Goal: Information Seeking & Learning: Compare options

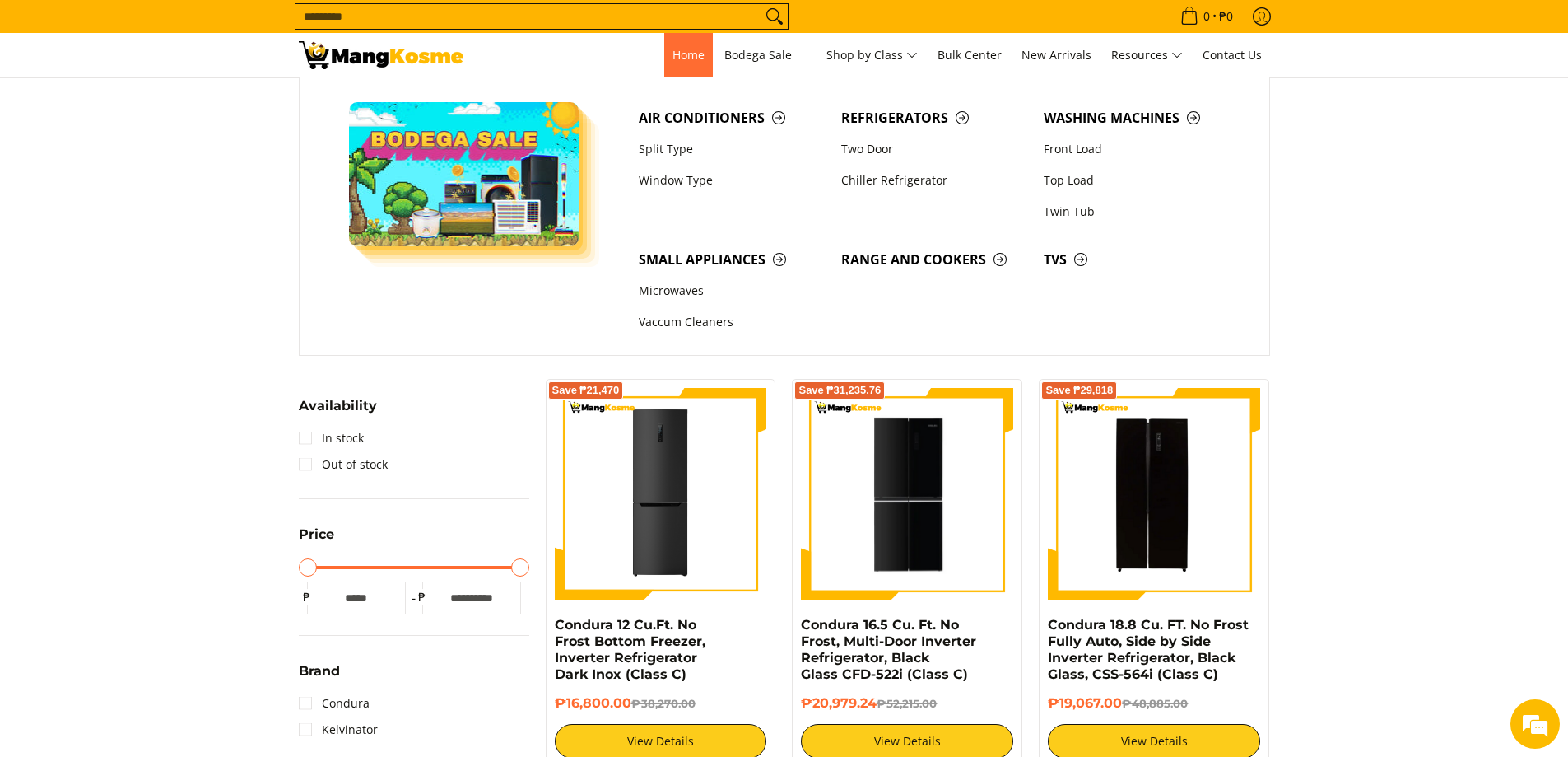
click at [673, 56] on span "Home" at bounding box center [689, 55] width 32 height 15
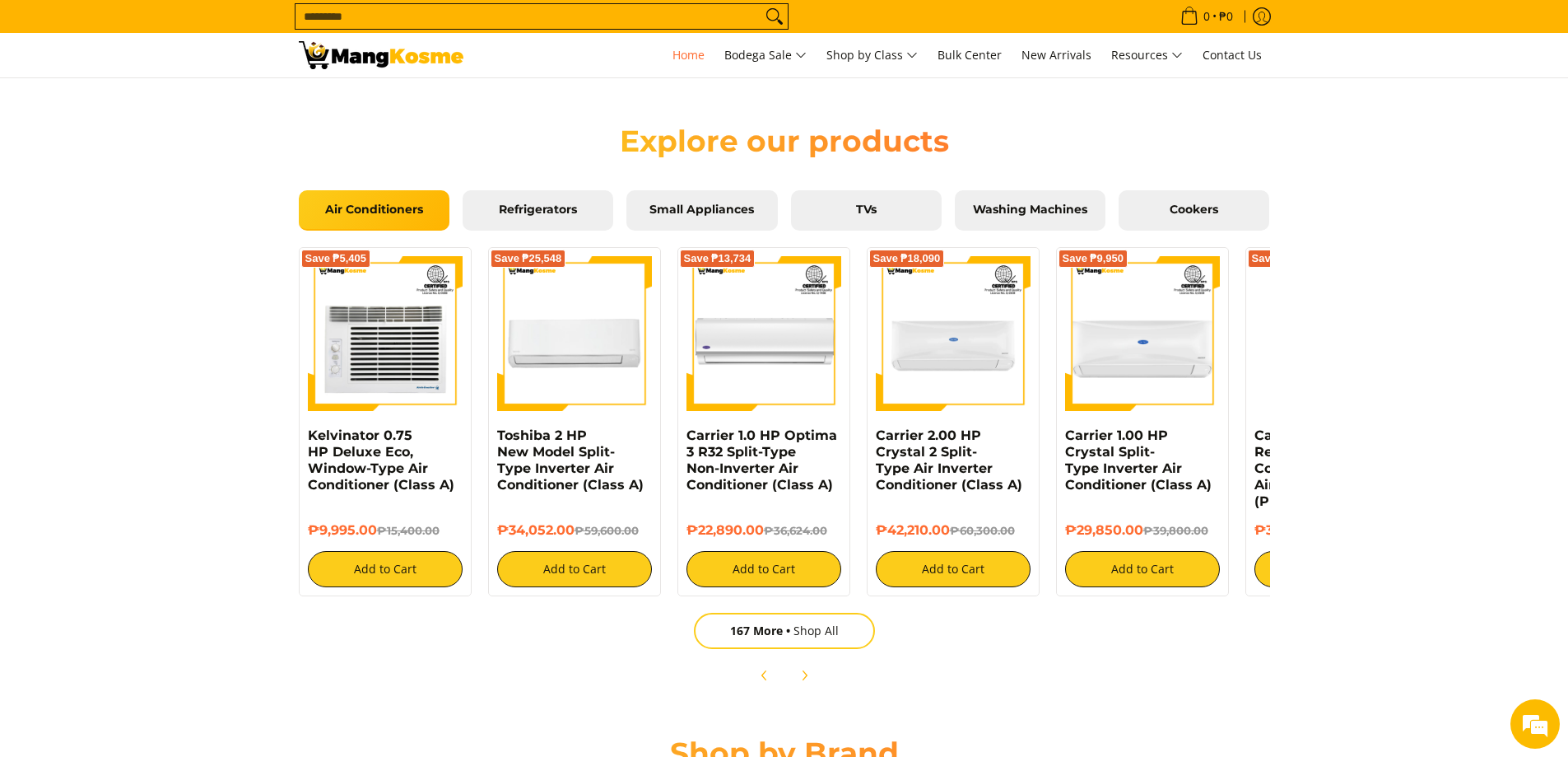
click at [802, 612] on div "Save ₱5,405 Kelvinator 0.75 HP Deluxe Eco, Window-Type Air Conditioner (Class A…" at bounding box center [785, 467] width 971 height 455
click at [789, 631] on span "167 More" at bounding box center [762, 630] width 64 height 15
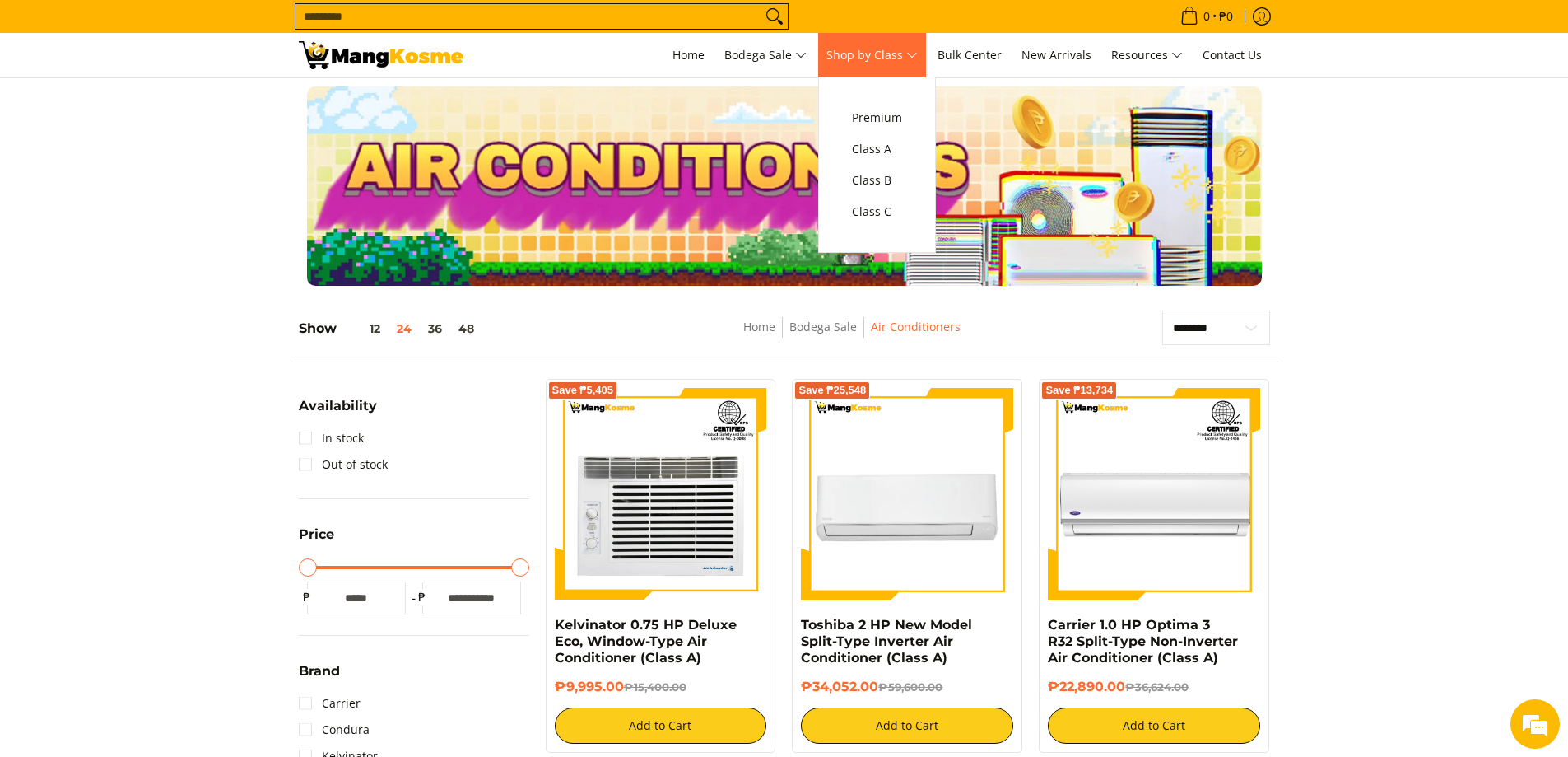
click at [869, 52] on span "Shop by Class" at bounding box center [872, 56] width 91 height 21
click at [899, 213] on span "Class C" at bounding box center [877, 212] width 50 height 21
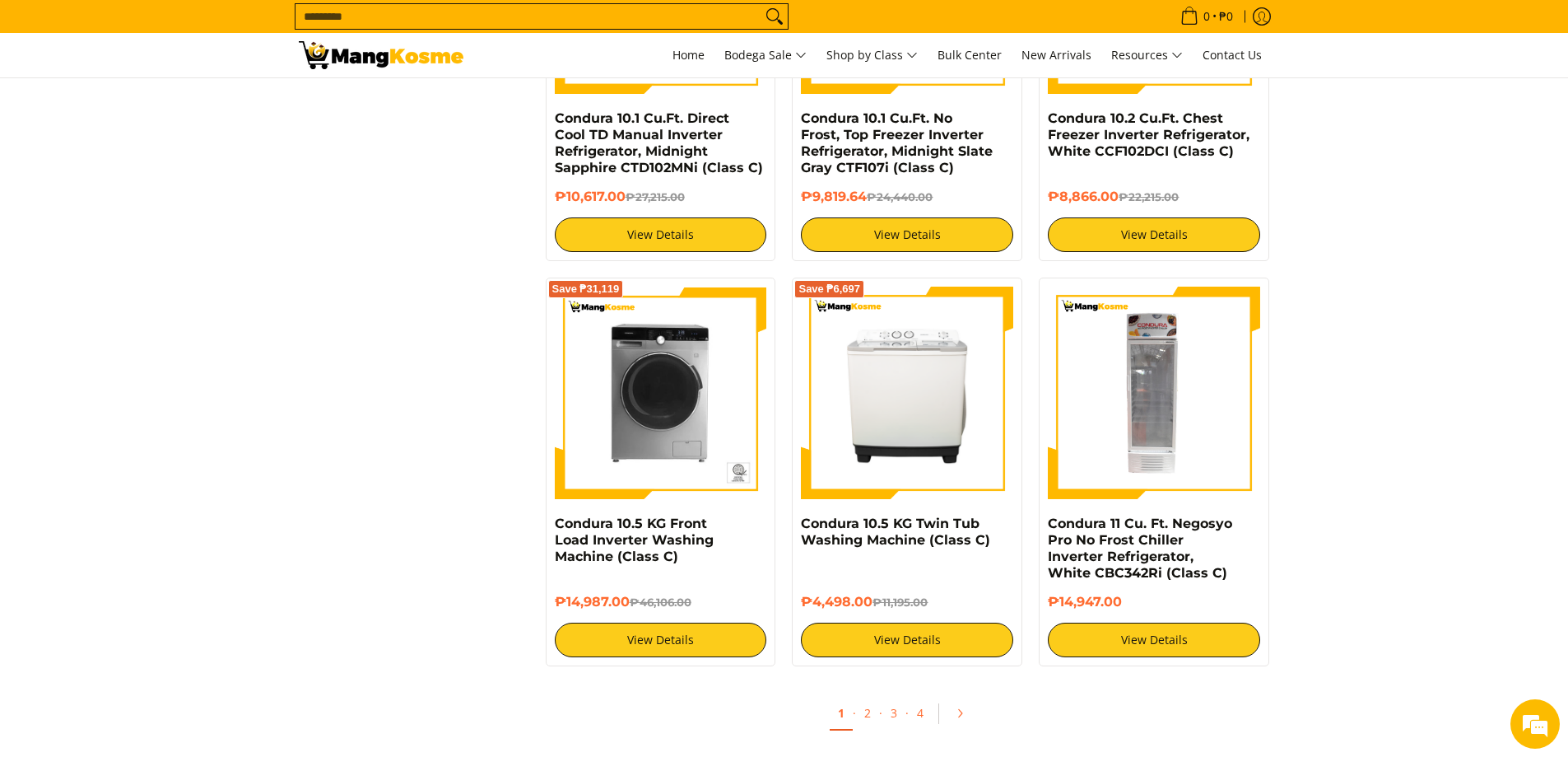
scroll to position [2965, 0]
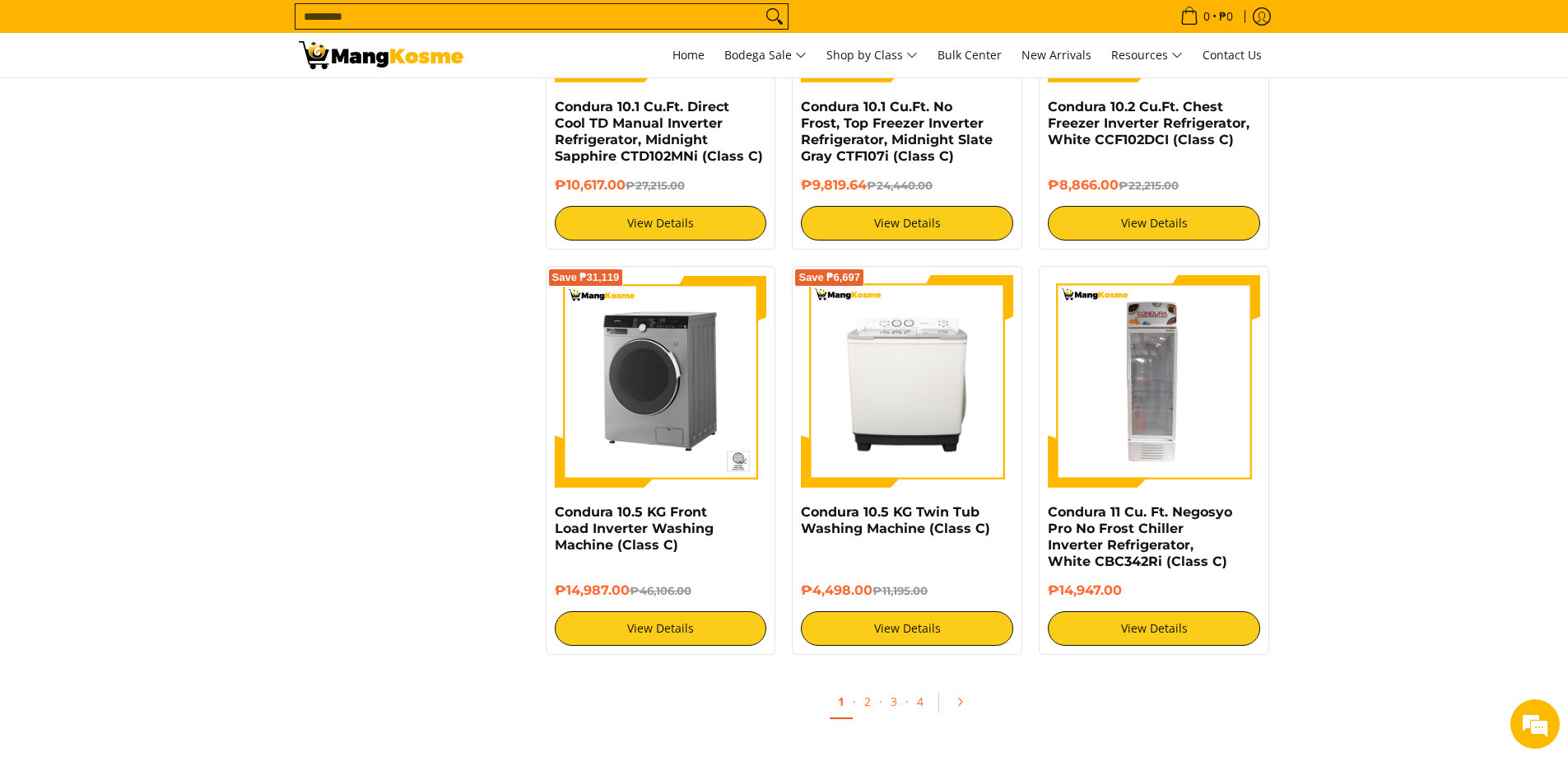
click at [661, 417] on img at bounding box center [661, 381] width 213 height 213
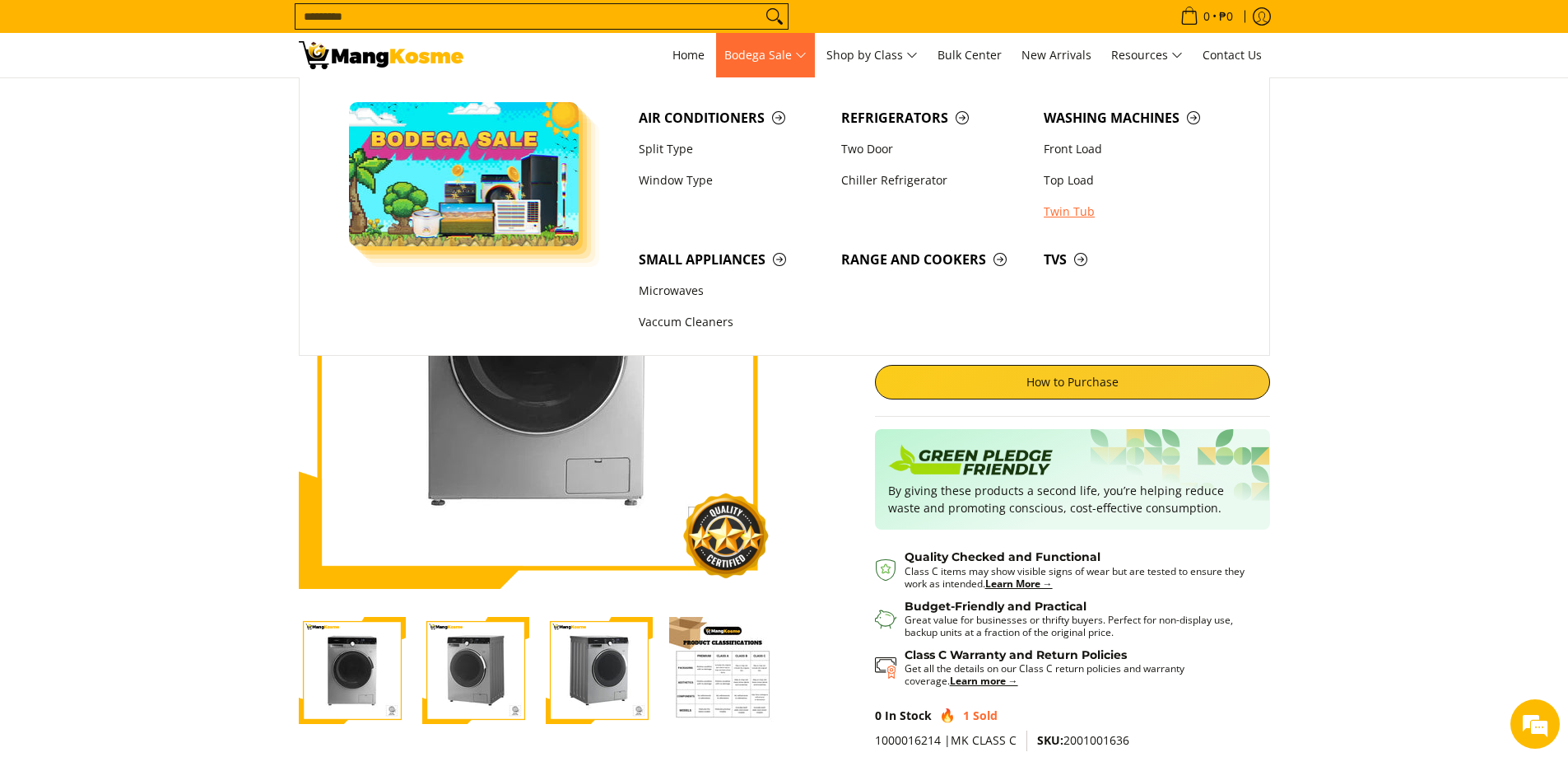
click at [1058, 215] on link "Twin Tub" at bounding box center [1137, 211] width 203 height 31
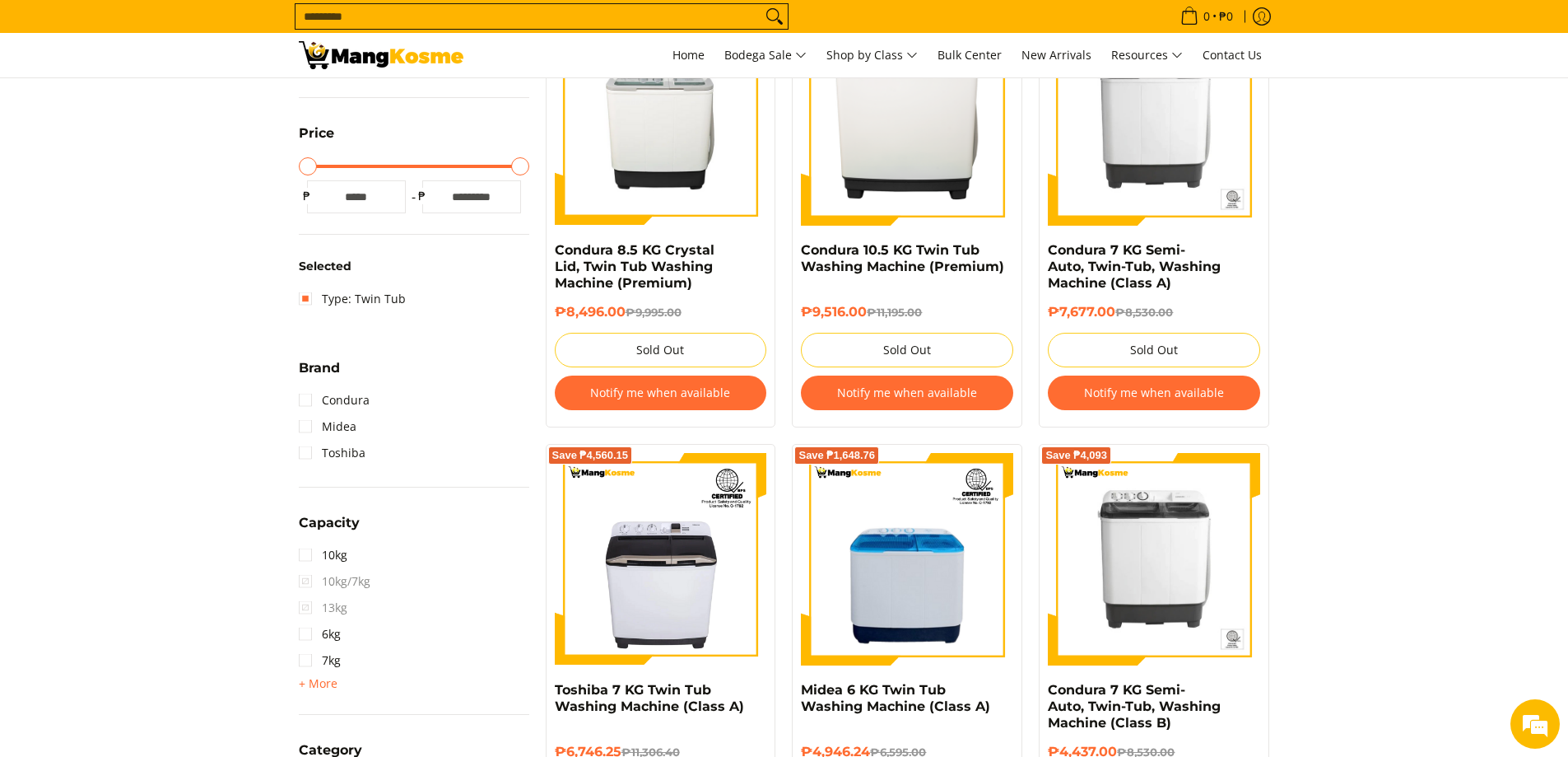
scroll to position [247, 0]
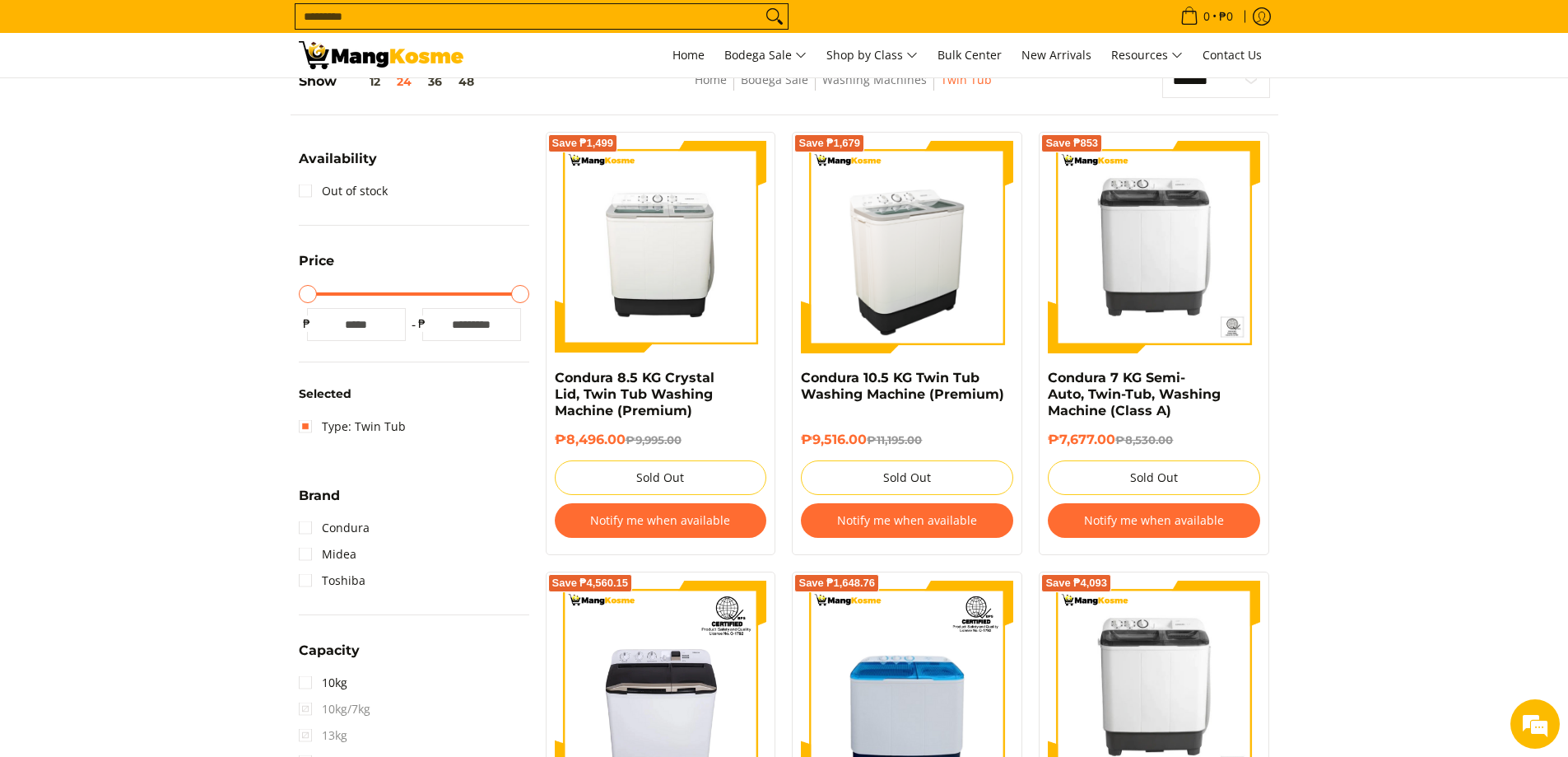
click at [962, 260] on img at bounding box center [908, 247] width 213 height 213
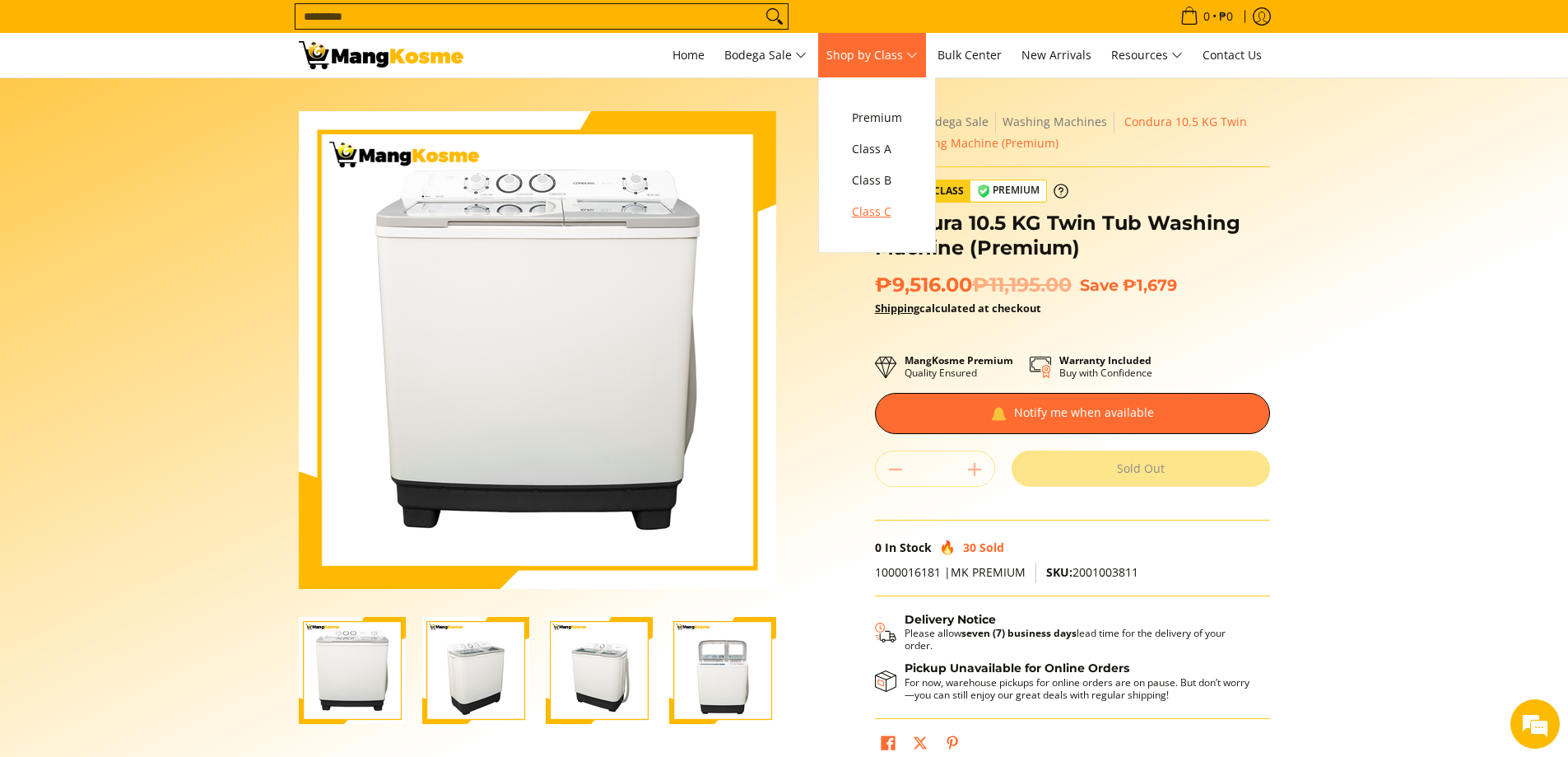
click at [886, 215] on span "Class C" at bounding box center [877, 212] width 50 height 21
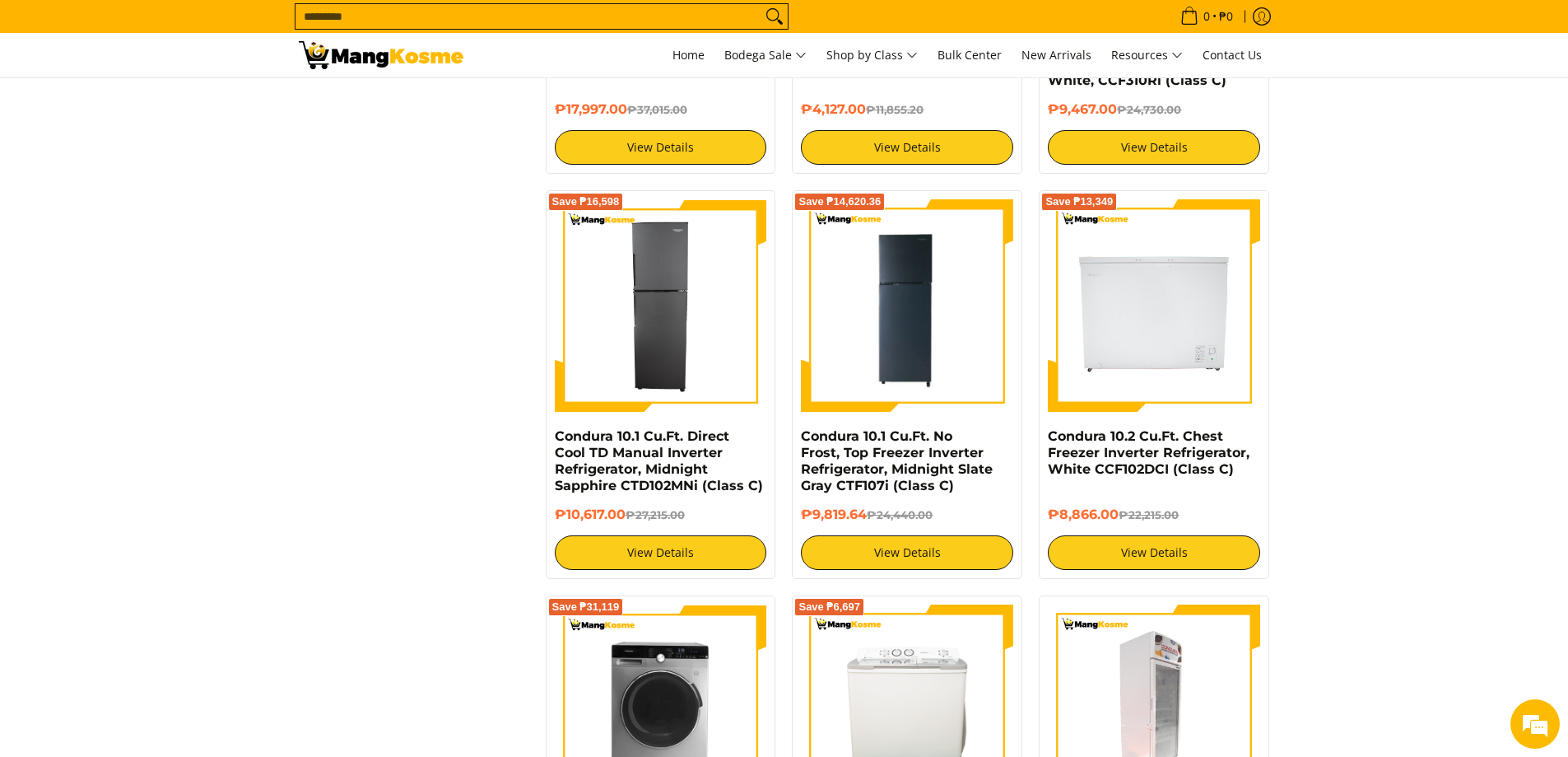
scroll to position [3047, 0]
